Goal: Task Accomplishment & Management: Manage account settings

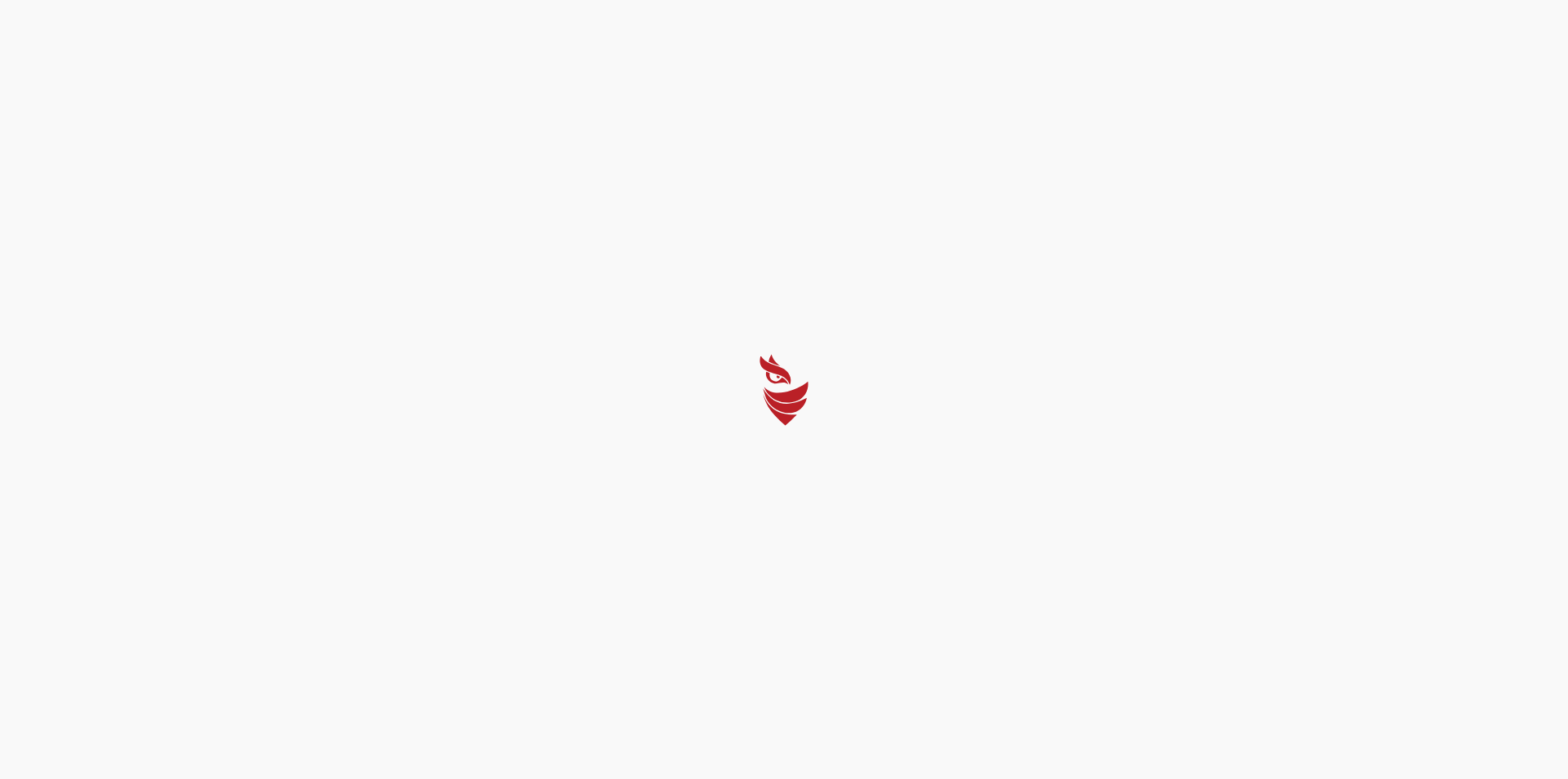
click at [759, 533] on div at bounding box center [784, 390] width 1568 height 779
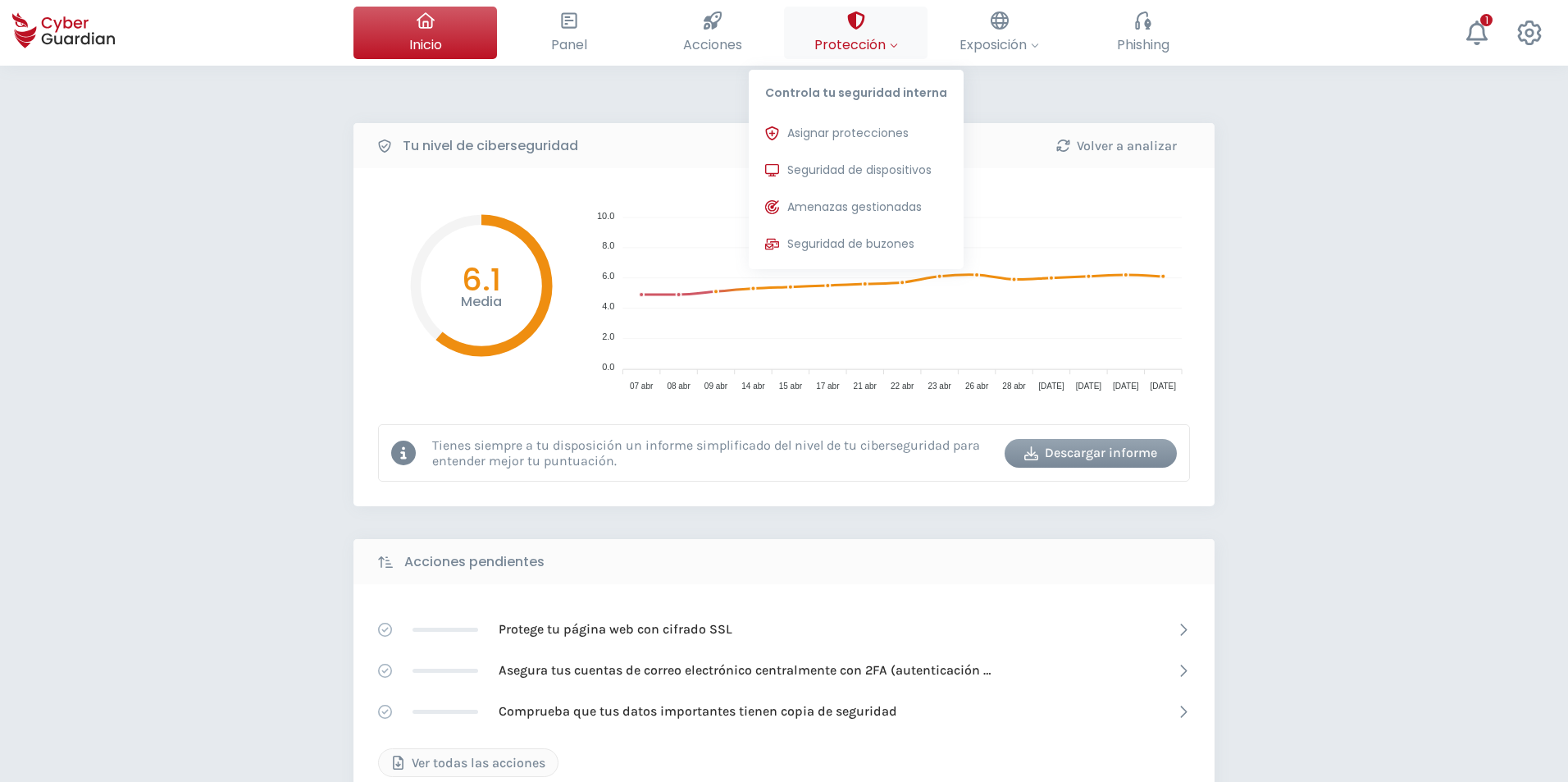
click at [839, 49] on span "Protección" at bounding box center [856, 45] width 84 height 21
click at [851, 175] on span "Seguridad de dispositivos" at bounding box center [859, 169] width 144 height 17
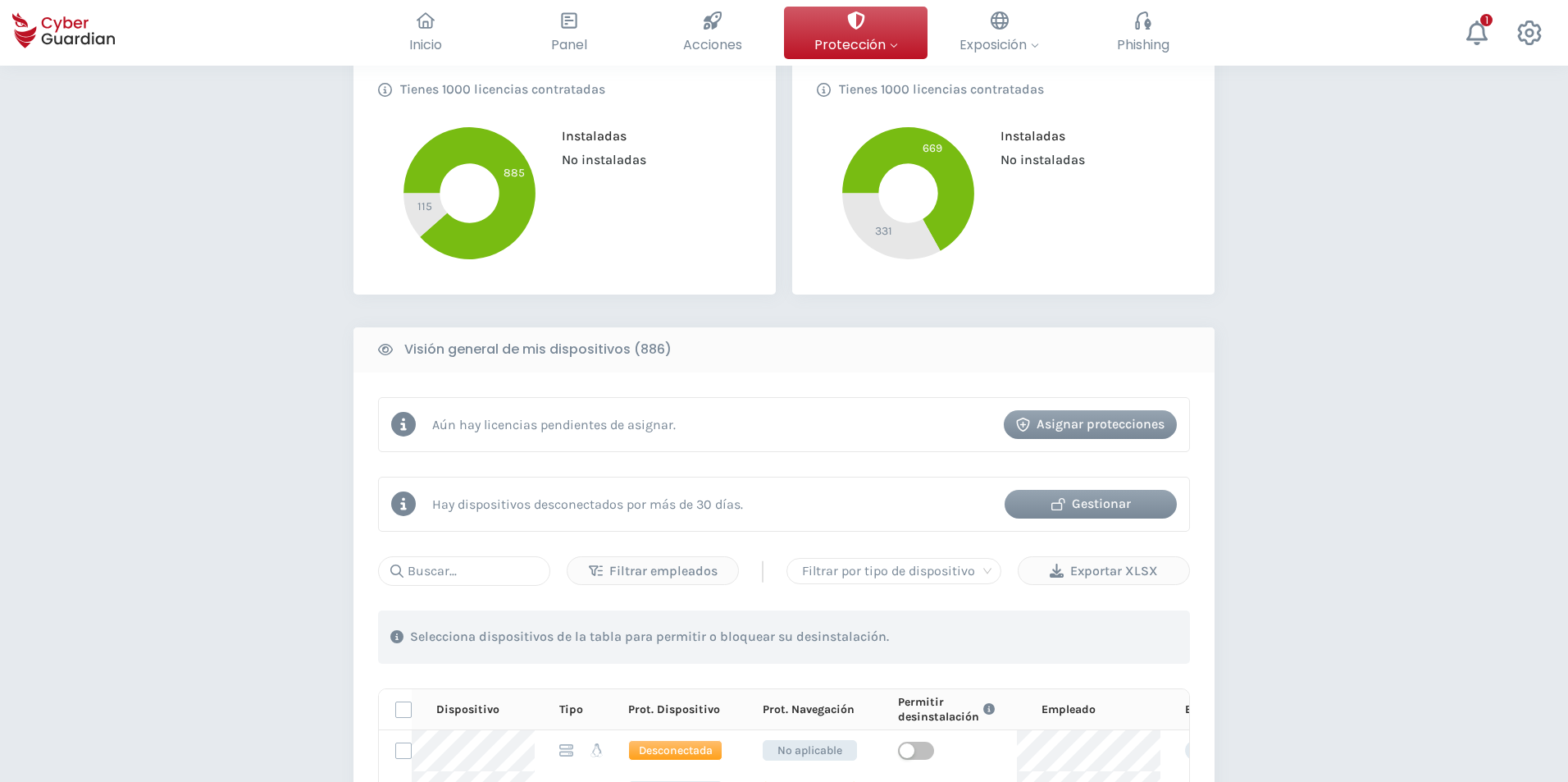
scroll to position [492, 0]
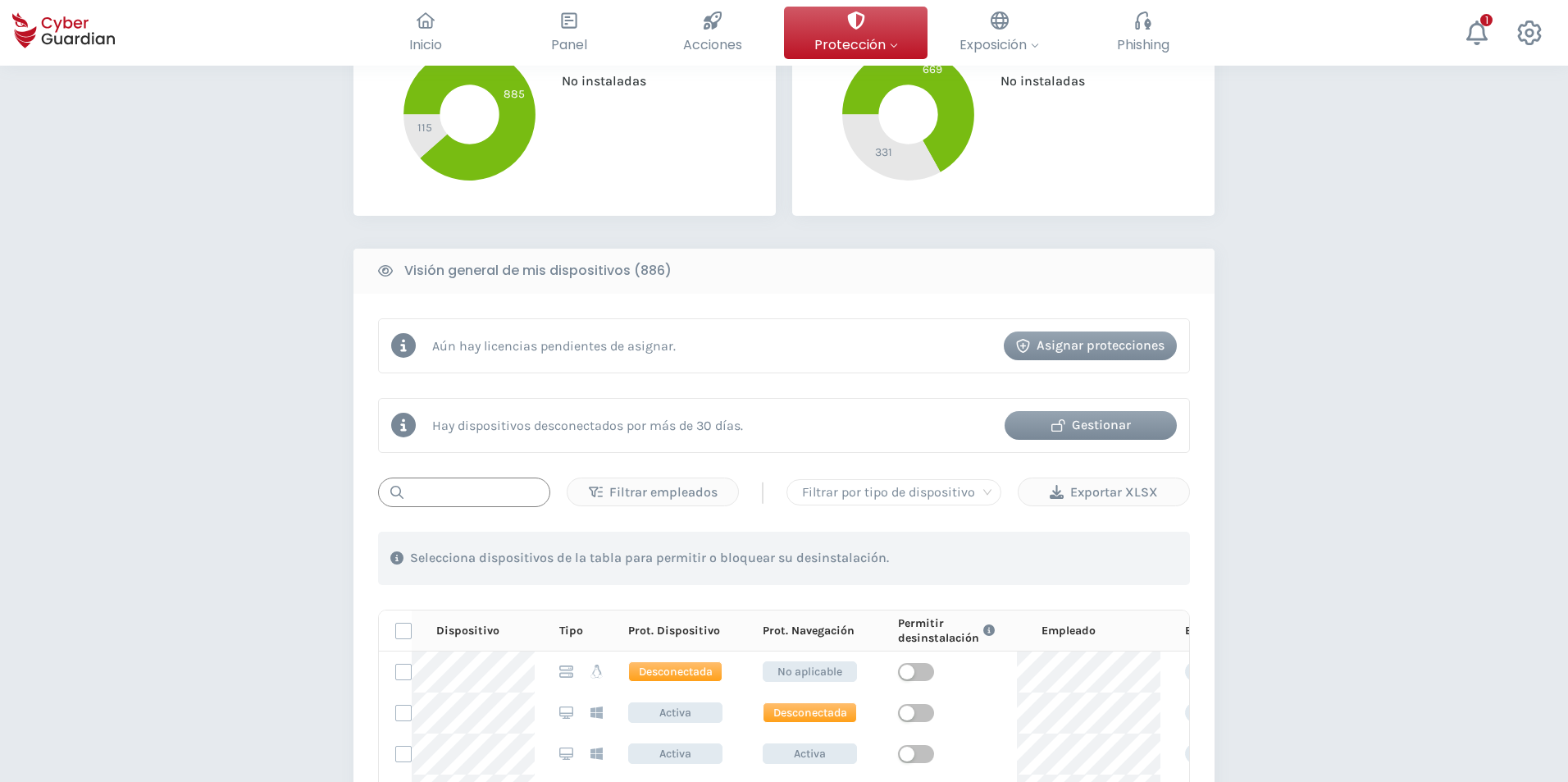
click at [479, 487] on input "text" at bounding box center [463, 492] width 172 height 30
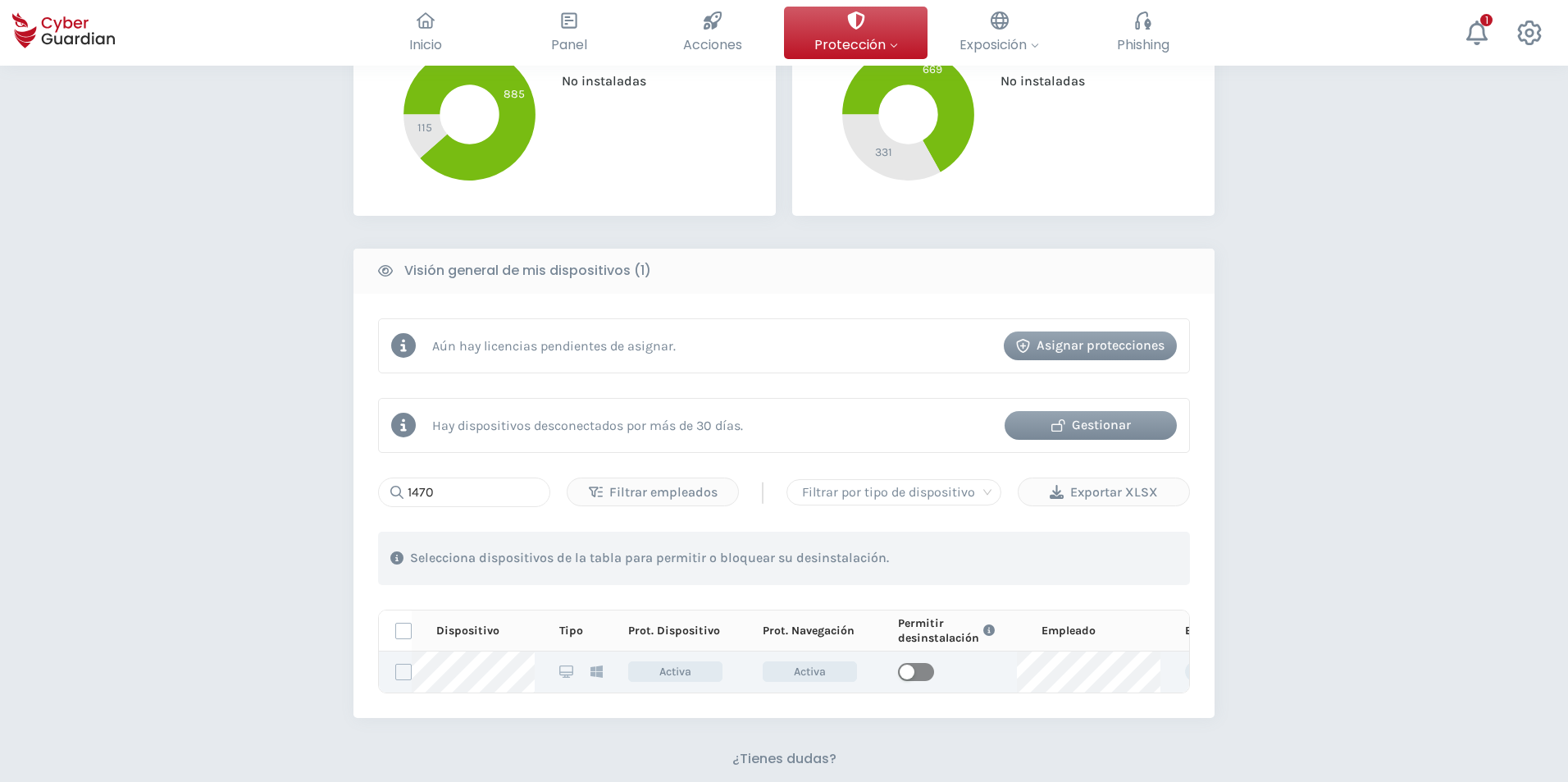
click at [922, 671] on span "button" at bounding box center [916, 672] width 36 height 18
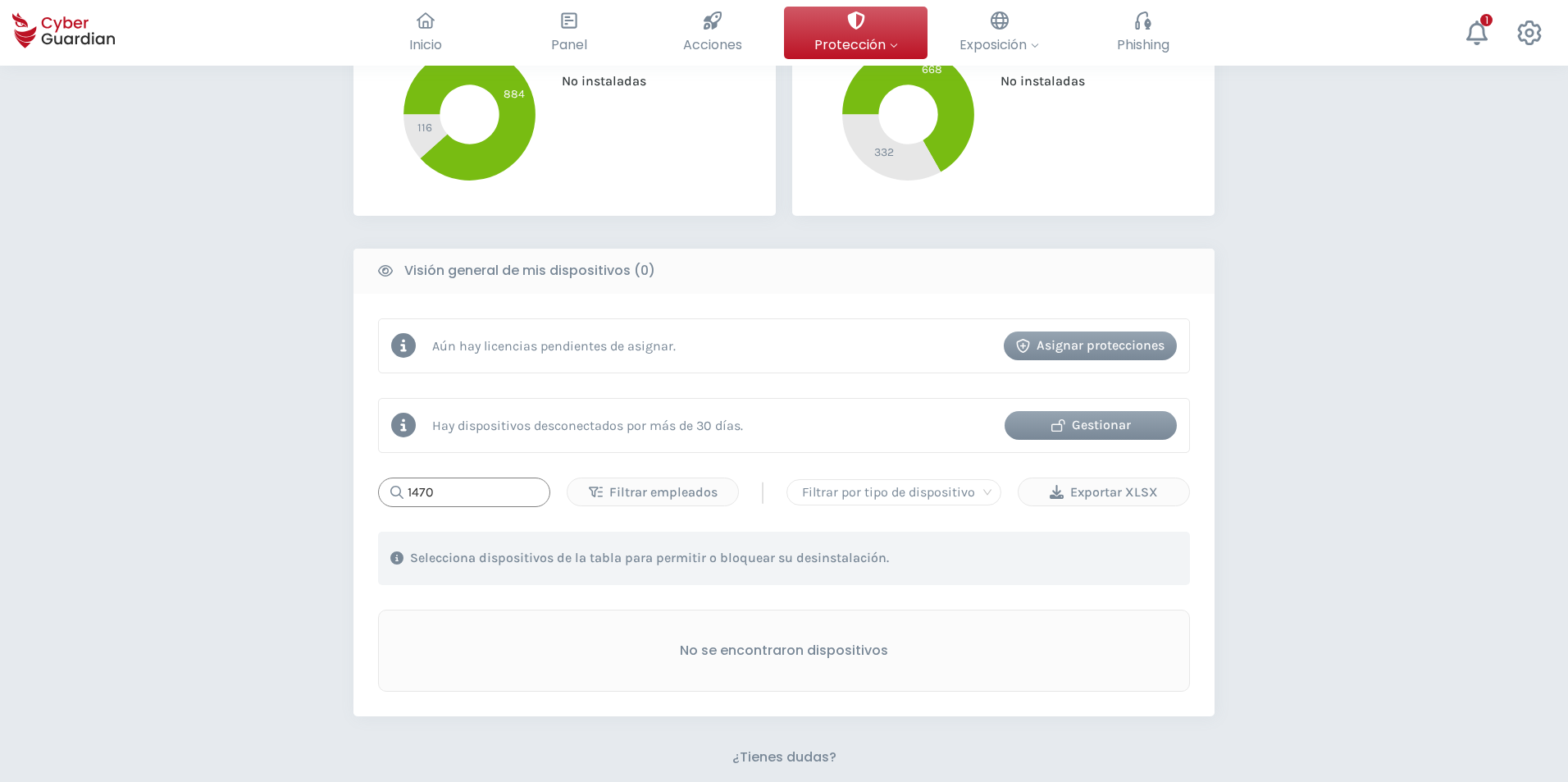
drag, startPoint x: 428, startPoint y: 494, endPoint x: 103, endPoint y: 539, distance: 328.1
click at [103, 539] on div "PROTECCIÓN > Seguridad de dispositivos ¿Cómo funciona? Añade empleados Instala …" at bounding box center [784, 319] width 1568 height 1493
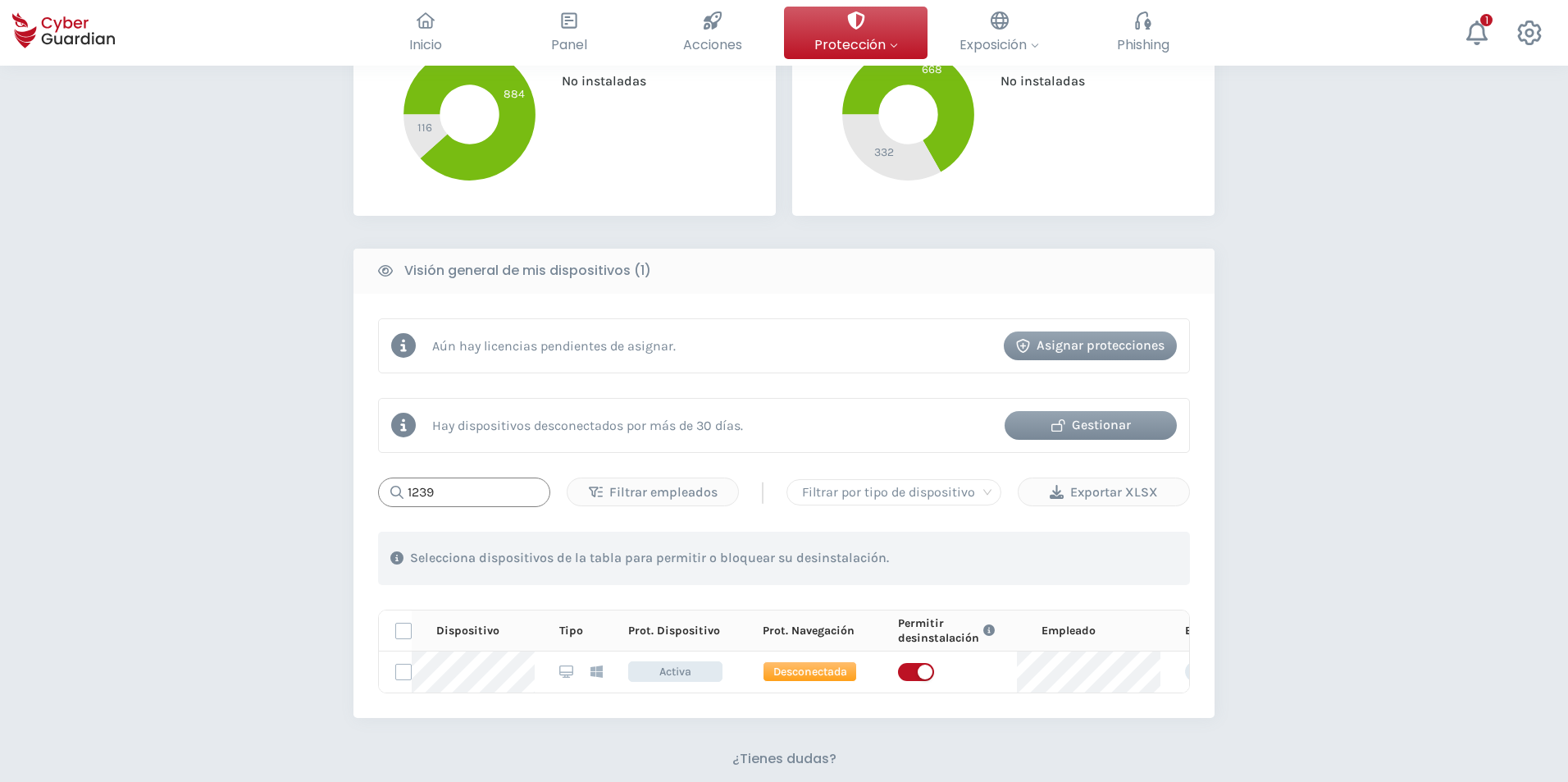
type input "1239"
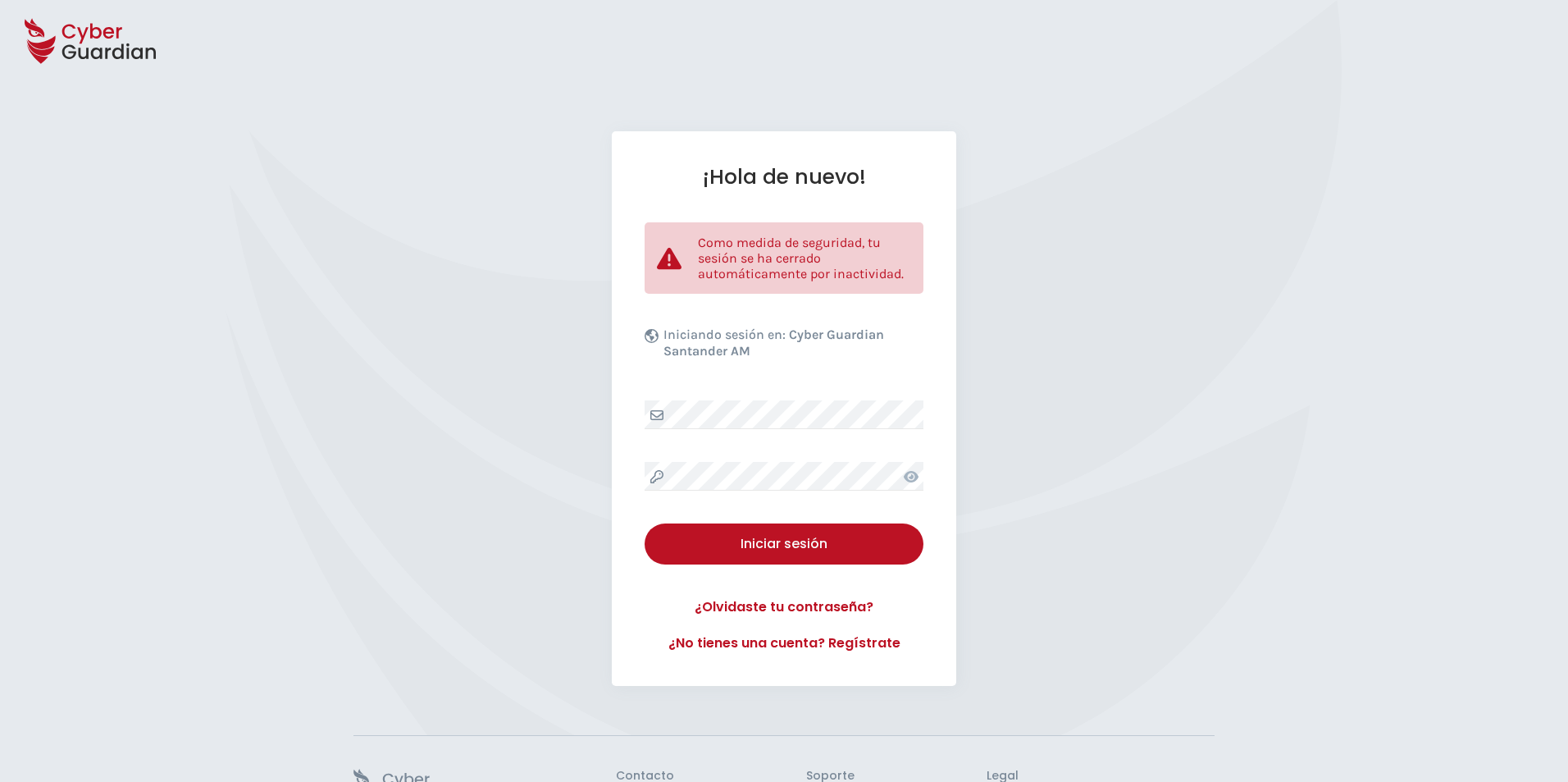
click at [607, 505] on div "¡Hola de nuevo! Como medida de seguridad, tu sesión se ha cerrado automáticamen…" at bounding box center [784, 408] width 1568 height 554
